Goal: Task Accomplishment & Management: Use online tool/utility

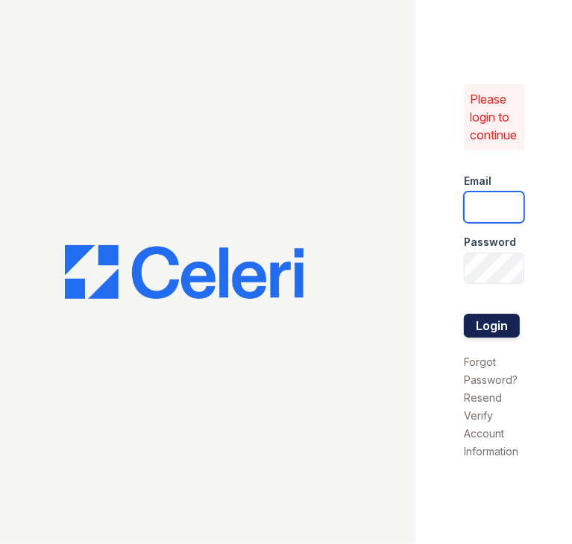
type input "derbypark.pm@cafmanagement.com"
click at [491, 328] on button "Login" at bounding box center [492, 326] width 56 height 24
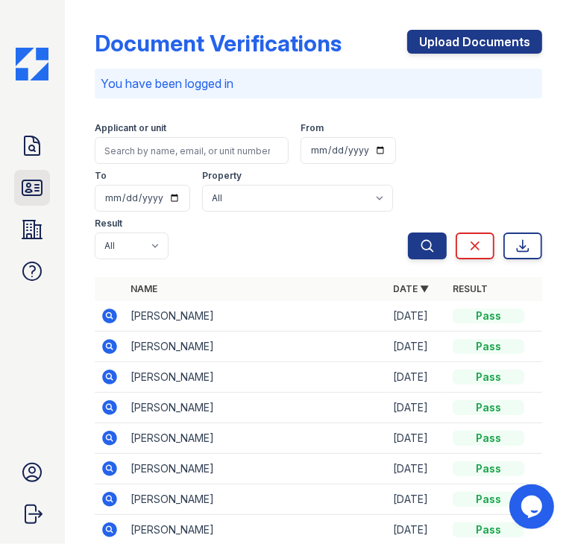
click at [31, 192] on icon at bounding box center [31, 187] width 19 height 15
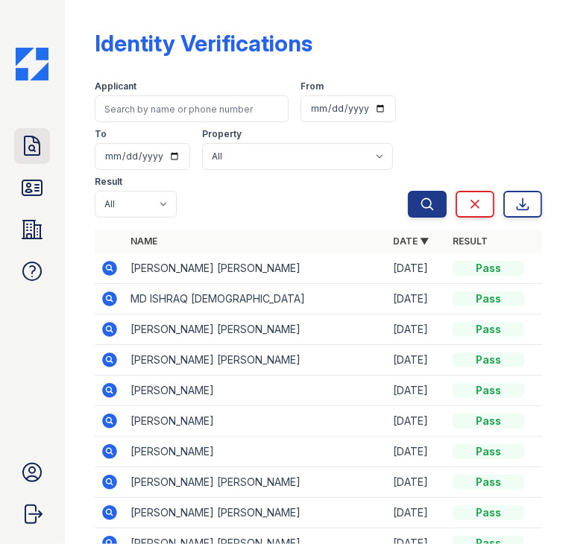
click at [40, 147] on icon at bounding box center [32, 145] width 15 height 19
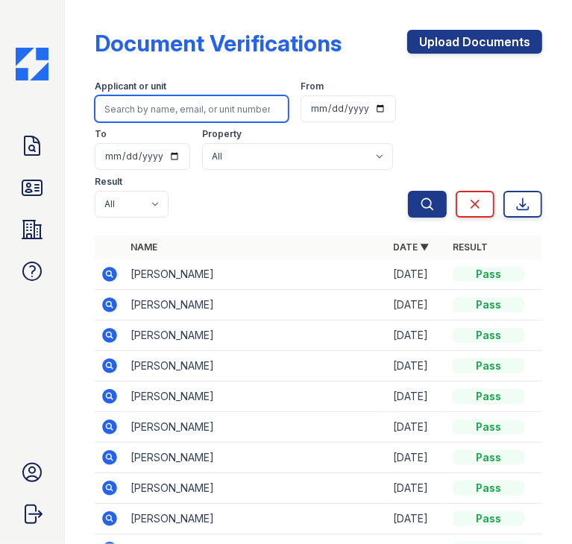
click at [186, 108] on input "search" at bounding box center [192, 108] width 194 height 27
type input "[PERSON_NAME]"
click at [408, 191] on button "Search" at bounding box center [427, 204] width 39 height 27
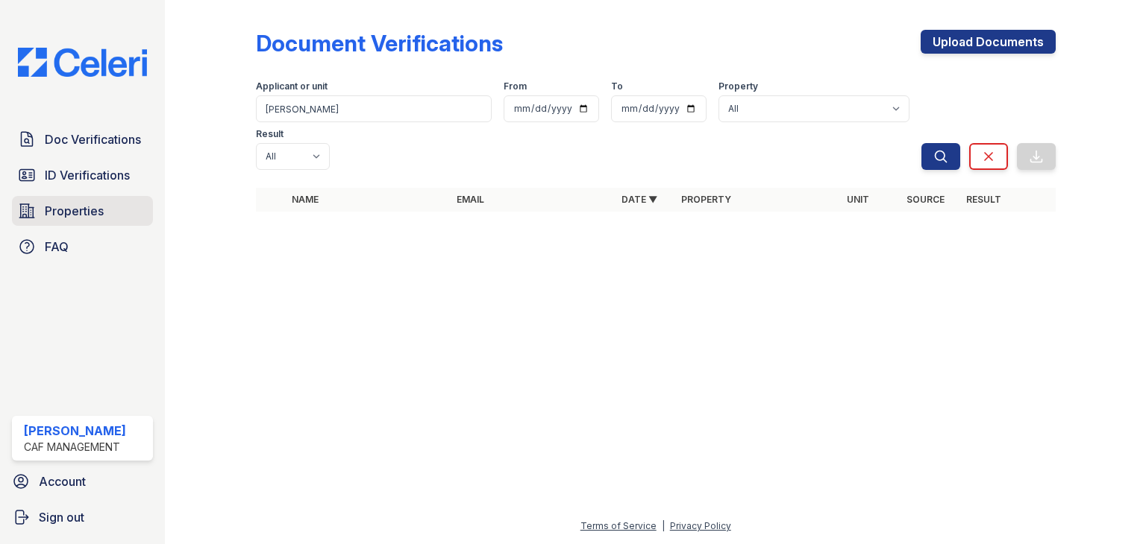
click at [107, 219] on link "Properties" at bounding box center [82, 211] width 141 height 30
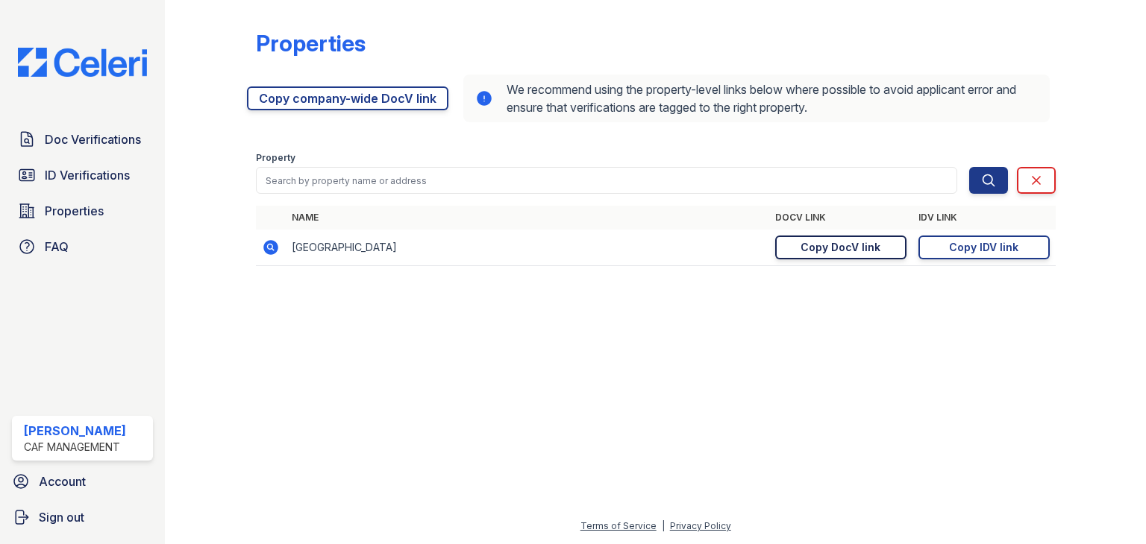
click at [571, 239] on link "Copy DocV link Copy link" at bounding box center [840, 248] width 131 height 24
click at [571, 246] on div "Copy IDV link" at bounding box center [983, 247] width 69 height 15
click at [571, 248] on div "Copy DocV link" at bounding box center [840, 247] width 80 height 15
click at [131, 147] on span "Doc Verifications" at bounding box center [93, 140] width 96 height 18
